Goal: Task Accomplishment & Management: Complete application form

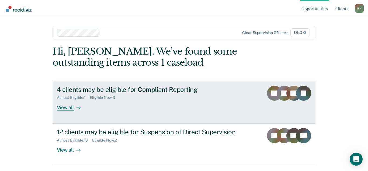
click at [98, 89] on div "4 clients may be eligible for Compliant Reporting" at bounding box center [151, 89] width 189 height 8
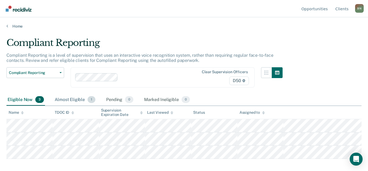
click at [77, 101] on div "Almost Eligible 1" at bounding box center [75, 100] width 43 height 12
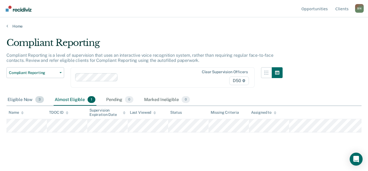
click at [18, 99] on div "Eligible Now 3" at bounding box center [25, 100] width 39 height 12
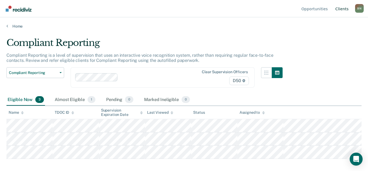
click at [340, 9] on link "Client s" at bounding box center [341, 8] width 15 height 17
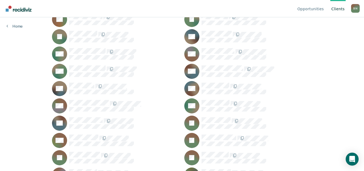
scroll to position [323, 0]
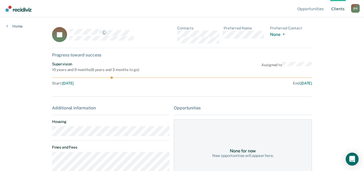
click at [338, 9] on link "Client s" at bounding box center [337, 8] width 15 height 17
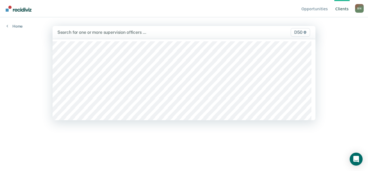
click at [79, 32] on div at bounding box center [145, 32] width 177 height 6
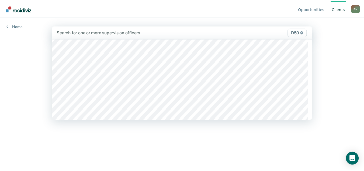
scroll to position [189, 0]
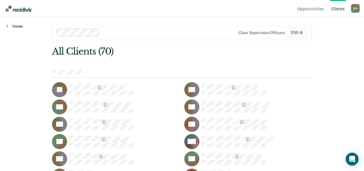
click at [14, 25] on link "Home" at bounding box center [14, 26] width 16 height 5
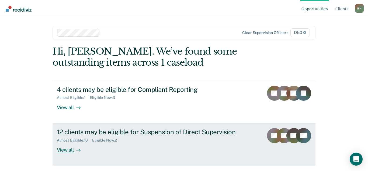
click at [70, 148] on div "View all" at bounding box center [72, 147] width 30 height 11
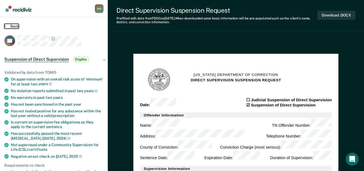
click at [15, 25] on button "Back" at bounding box center [11, 26] width 15 height 5
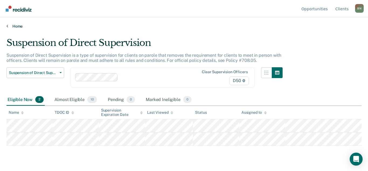
click at [12, 26] on link "Home" at bounding box center [183, 26] width 355 height 5
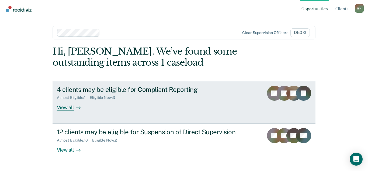
click at [101, 88] on div "4 clients may be eligible for Compliant Reporting" at bounding box center [151, 89] width 189 height 8
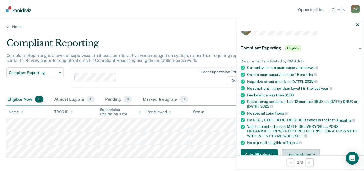
scroll to position [27, 0]
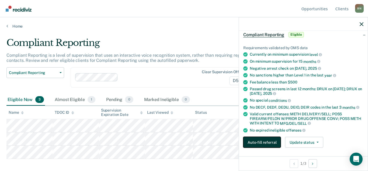
click at [272, 144] on button "Auto-fill referral" at bounding box center [261, 142] width 37 height 11
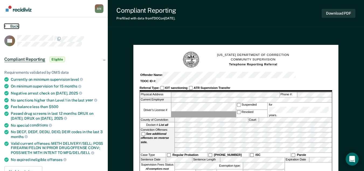
click at [15, 26] on button "Back" at bounding box center [11, 26] width 15 height 5
